Goal: Task Accomplishment & Management: Use online tool/utility

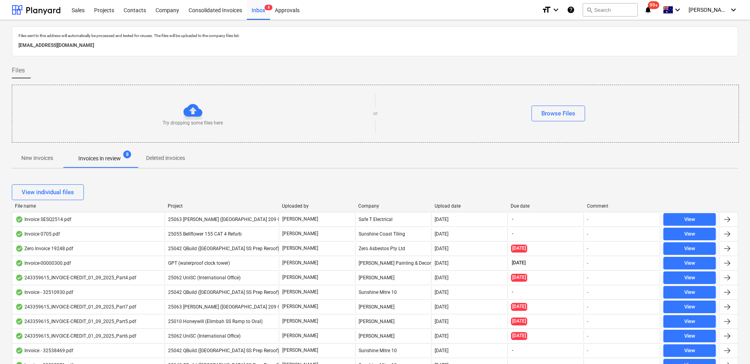
click at [225, 192] on div "View individual files" at bounding box center [375, 192] width 726 height 16
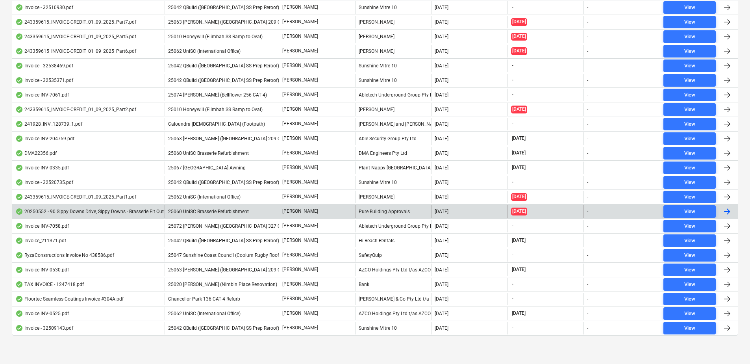
click at [215, 211] on span "25060 UniSC Brasserie Refurbishment" at bounding box center [208, 212] width 81 height 6
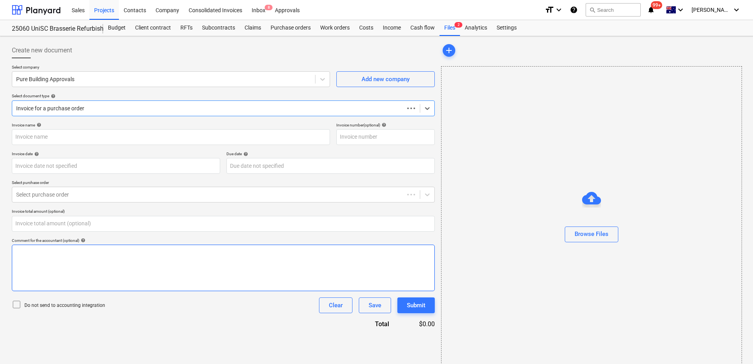
type input "0.00"
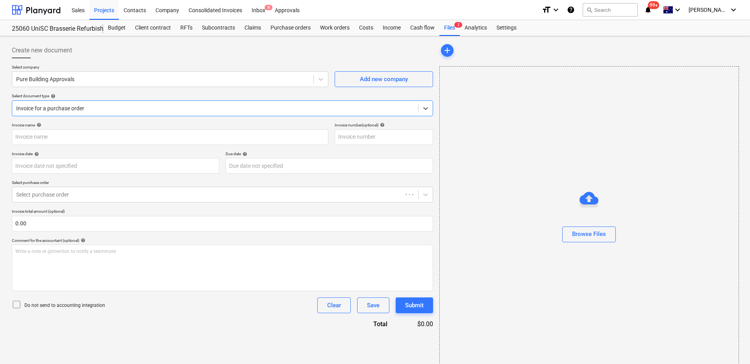
type input "20250552 - 90 Sippy Downs Drive, Sippy Downs - Brasserie Fit Out & Kitchen Refu…"
type input "[DATE]"
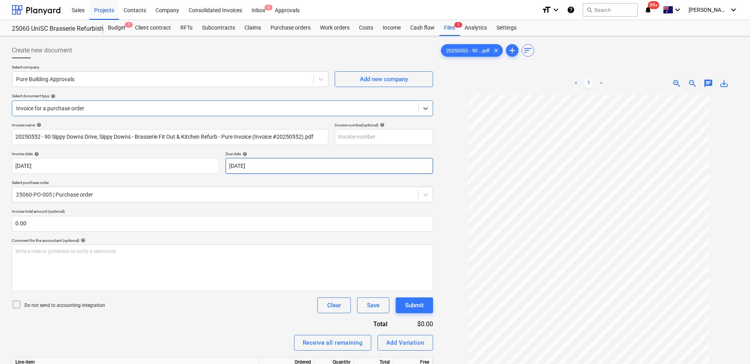
click at [276, 167] on body "Sales Projects Contacts Company Consolidated Invoices Inbox 8 Approvals format_…" at bounding box center [375, 182] width 750 height 364
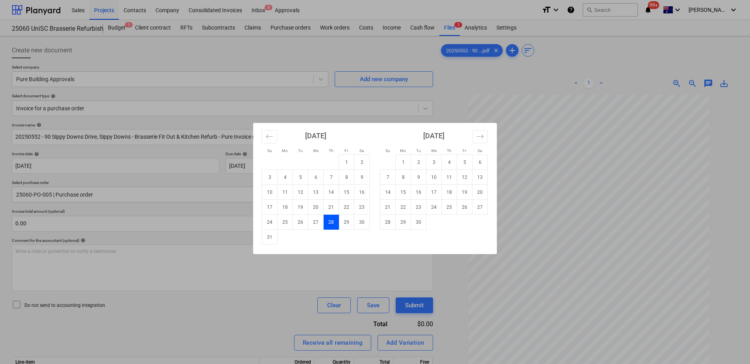
click at [131, 315] on div "Su Mo Tu We Th Fr Sa Su Mo Tu We Th Fr Sa [DATE] 1 2 3 4 5 6 7 8 9 10 11 12 13 …" at bounding box center [375, 182] width 750 height 364
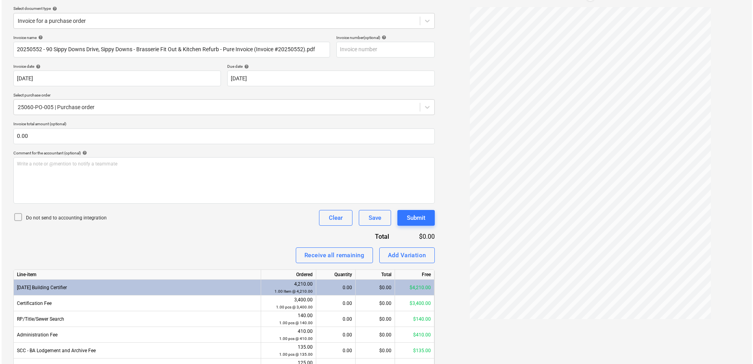
scroll to position [130, 0]
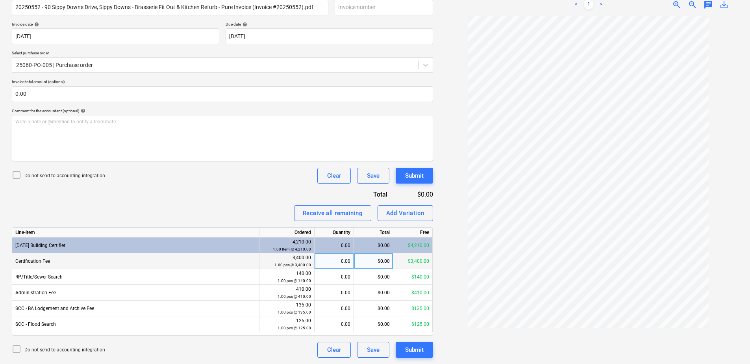
click at [330, 261] on div "0.00" at bounding box center [334, 261] width 33 height 16
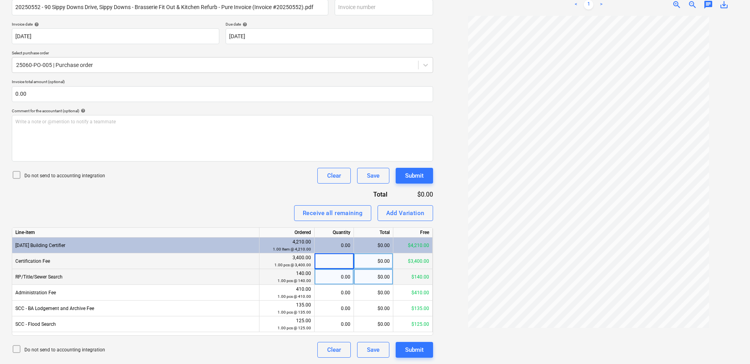
type input "1"
click at [330, 278] on div "0.00" at bounding box center [334, 277] width 33 height 16
type input "1"
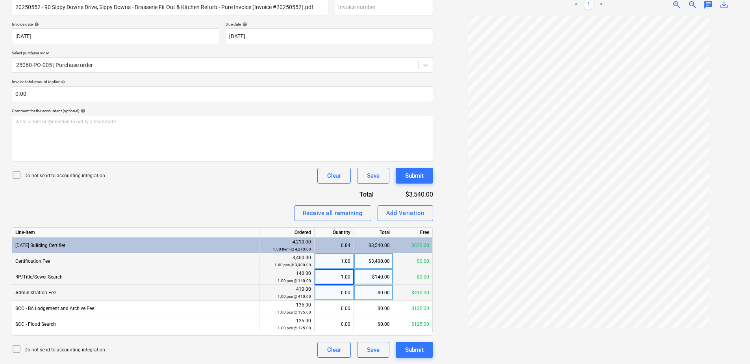
click at [334, 293] on div "0.00" at bounding box center [334, 293] width 33 height 16
type input "1"
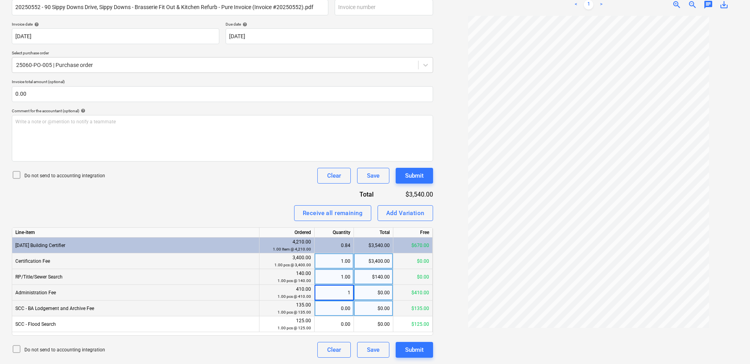
click at [333, 309] on div "0.00" at bounding box center [334, 308] width 33 height 16
type input "1"
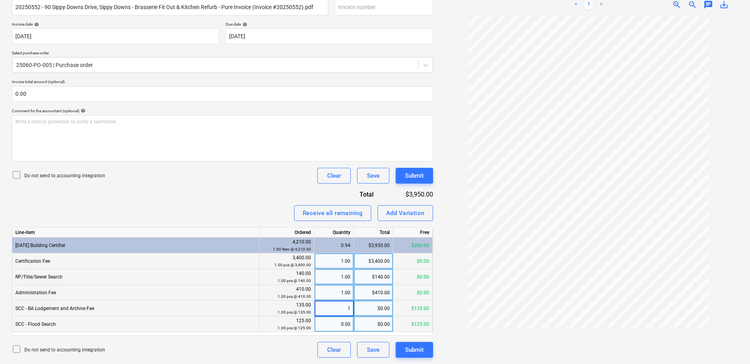
click at [332, 323] on div "0.00" at bounding box center [334, 324] width 33 height 16
type input "1"
click at [297, 352] on div "Do not send to accounting integration Clear Save Submit" at bounding box center [222, 350] width 421 height 16
click at [408, 350] on div "Submit" at bounding box center [414, 350] width 19 height 10
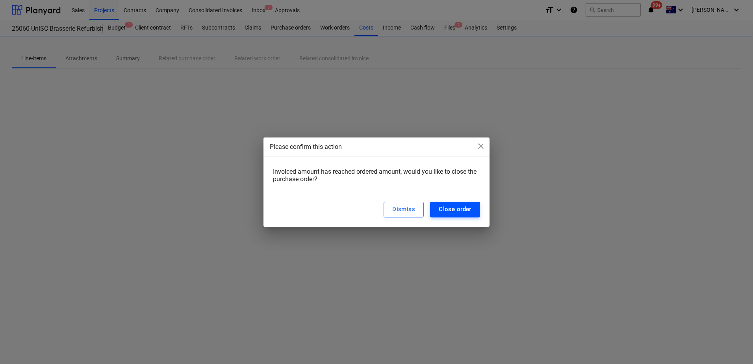
click at [464, 214] on div "Close order" at bounding box center [455, 209] width 33 height 10
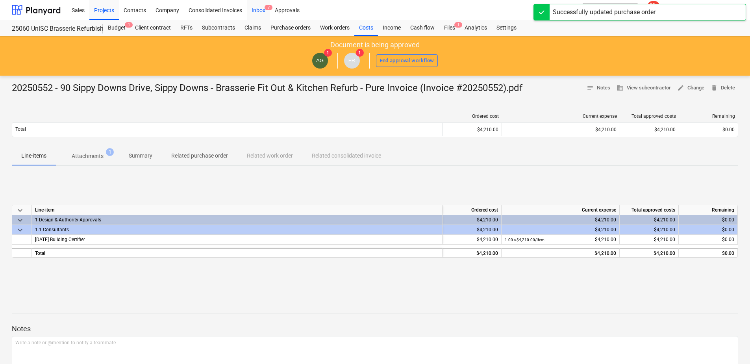
click at [258, 16] on div "Inbox 7" at bounding box center [258, 10] width 23 height 20
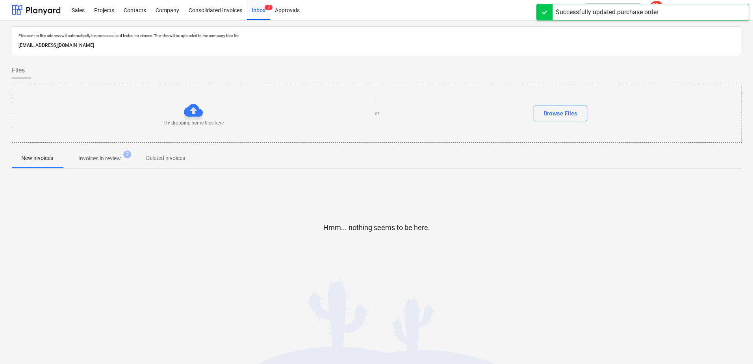
click at [107, 166] on button "Invoices in review 7" at bounding box center [100, 158] width 74 height 19
